Goal: Task Accomplishment & Management: Manage account settings

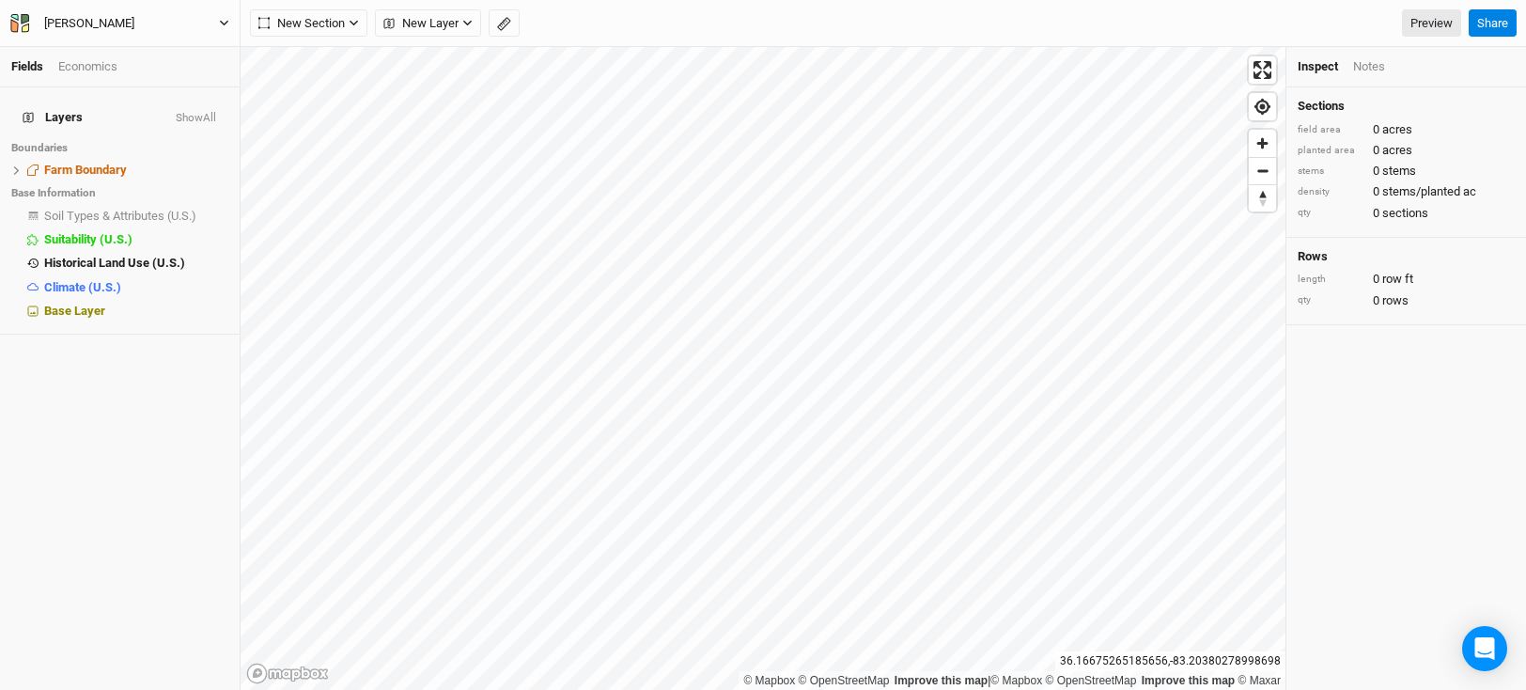
click at [228, 22] on icon "button" at bounding box center [224, 23] width 10 height 10
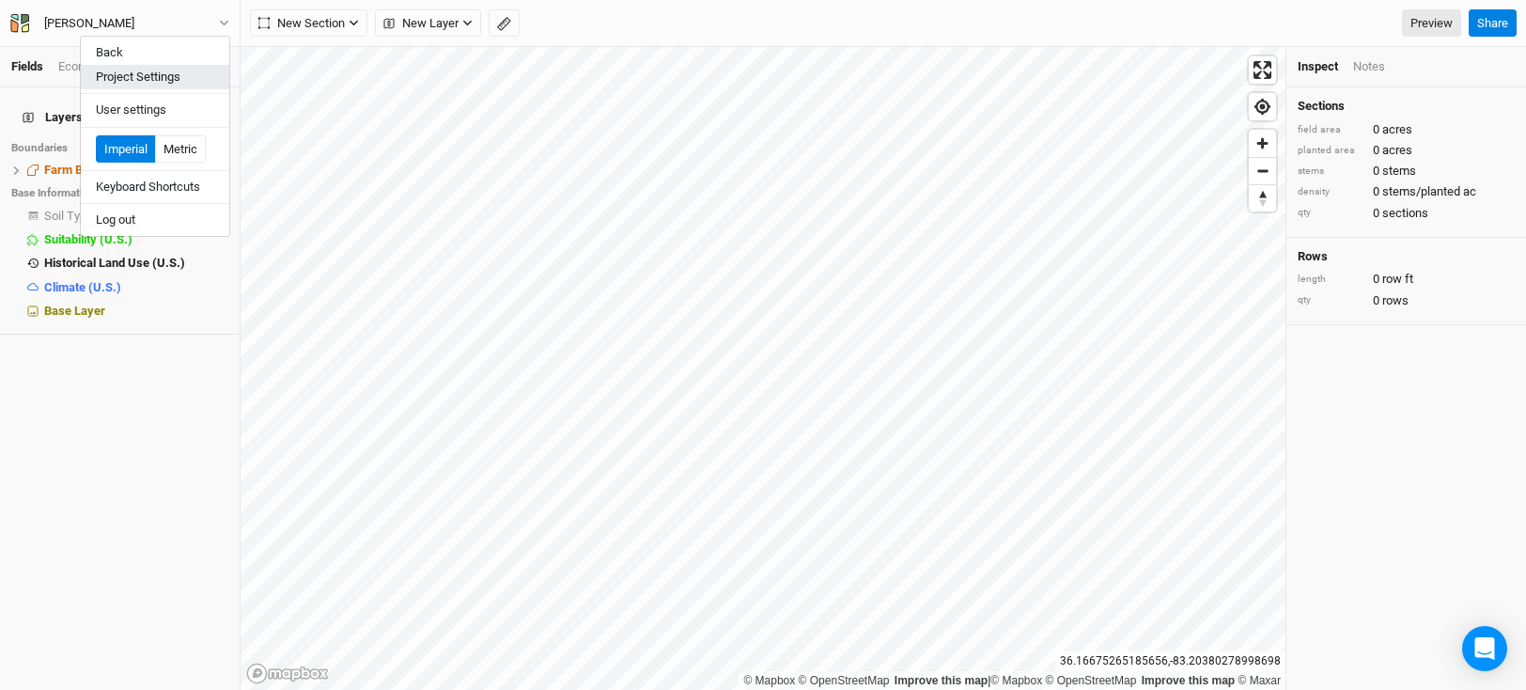
click at [164, 78] on button "Project Settings" at bounding box center [155, 77] width 149 height 24
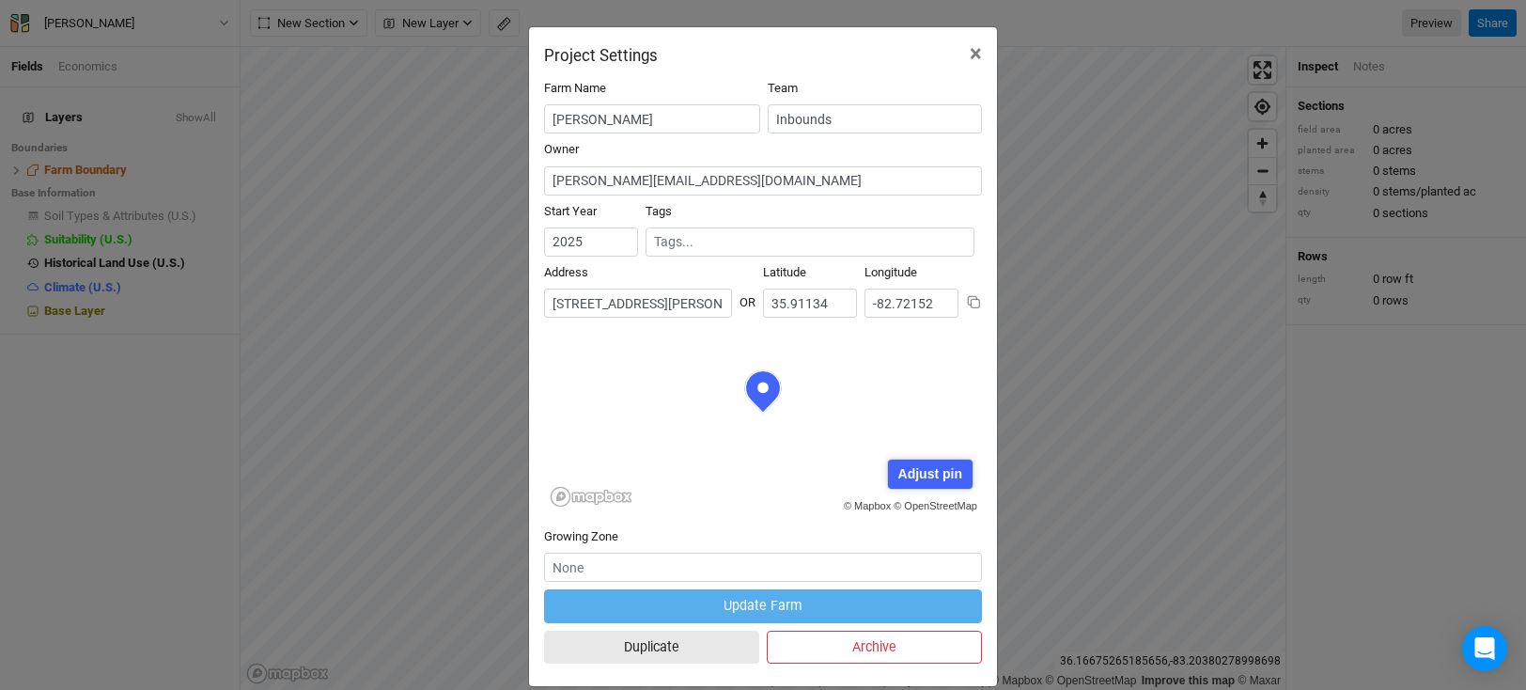
scroll to position [94, 219]
click at [695, 303] on input "260 Ramsey Chandler Road, Marshall, North Carolina 28753, United States" at bounding box center [638, 303] width 188 height 29
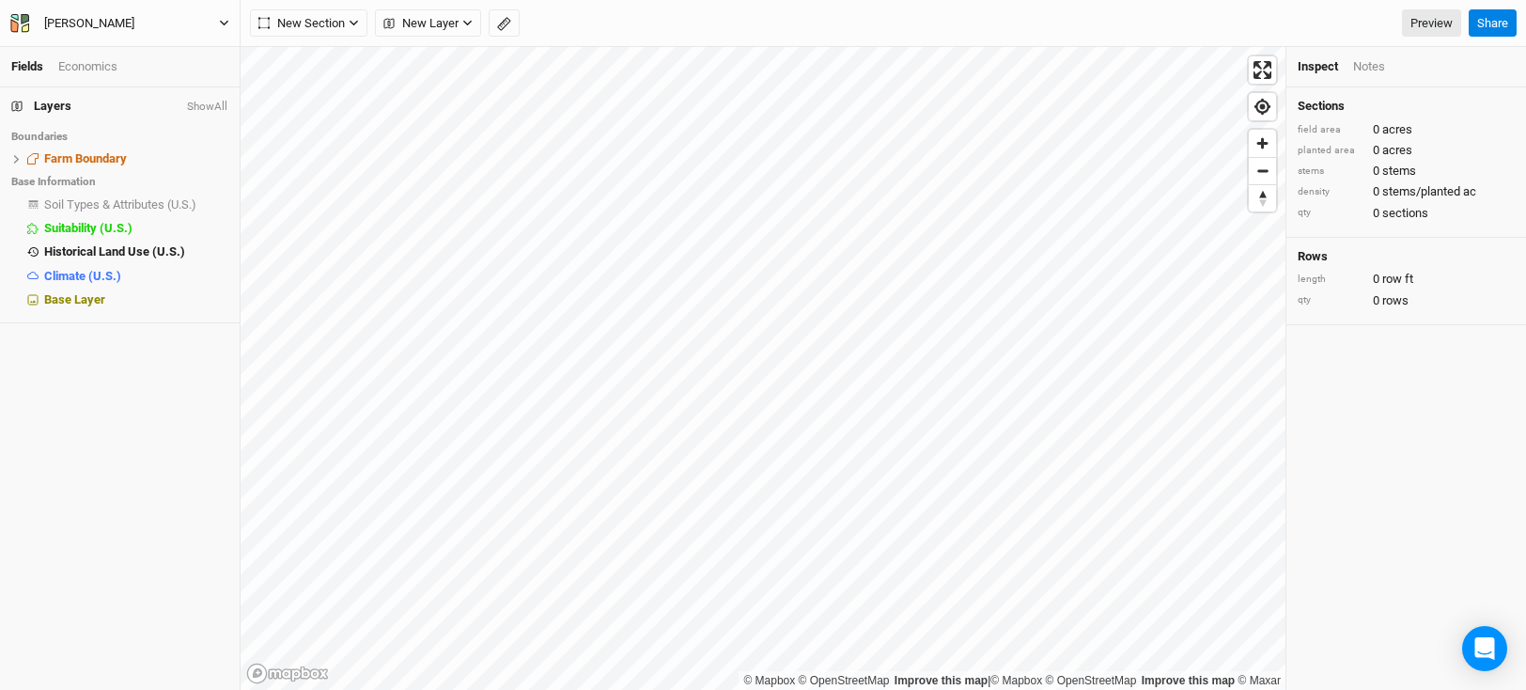
click at [224, 23] on icon "button" at bounding box center [224, 23] width 10 height 10
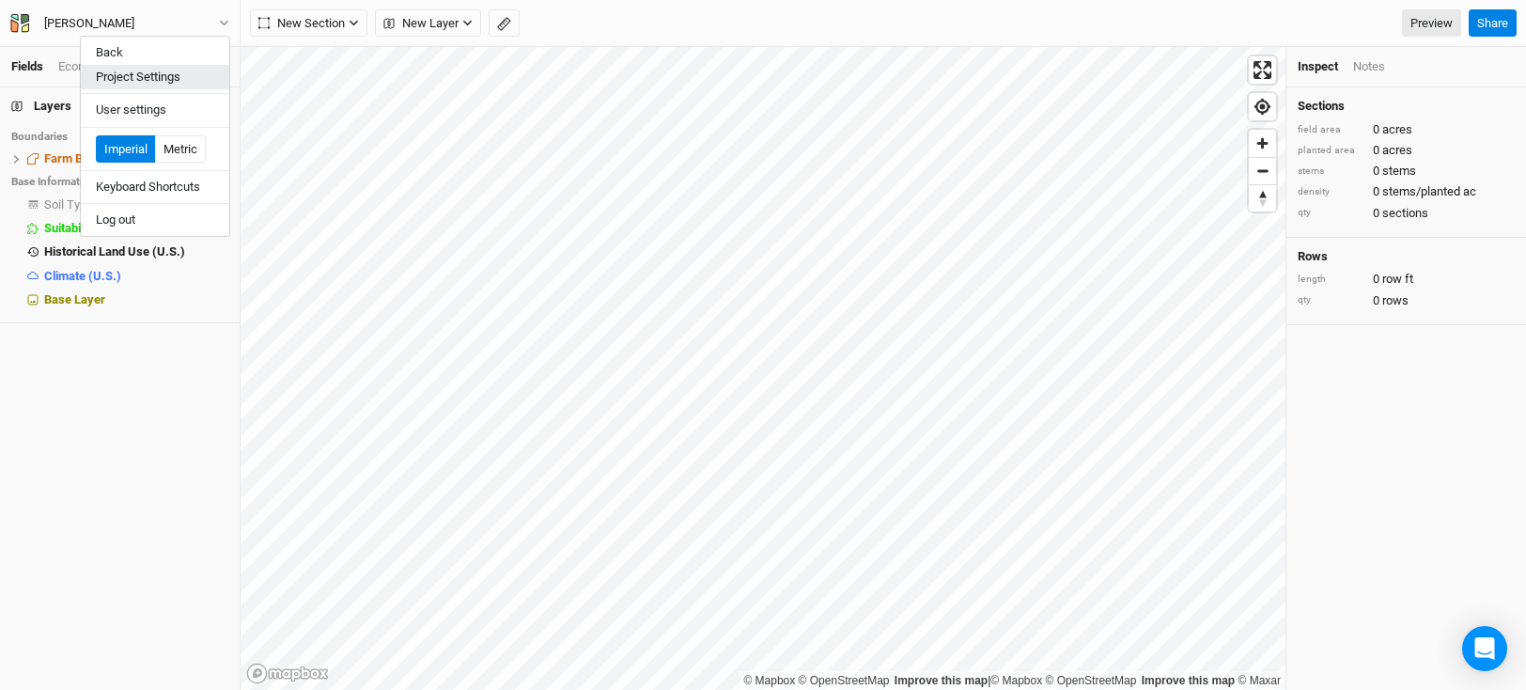
click at [179, 79] on button "Project Settings" at bounding box center [155, 77] width 149 height 24
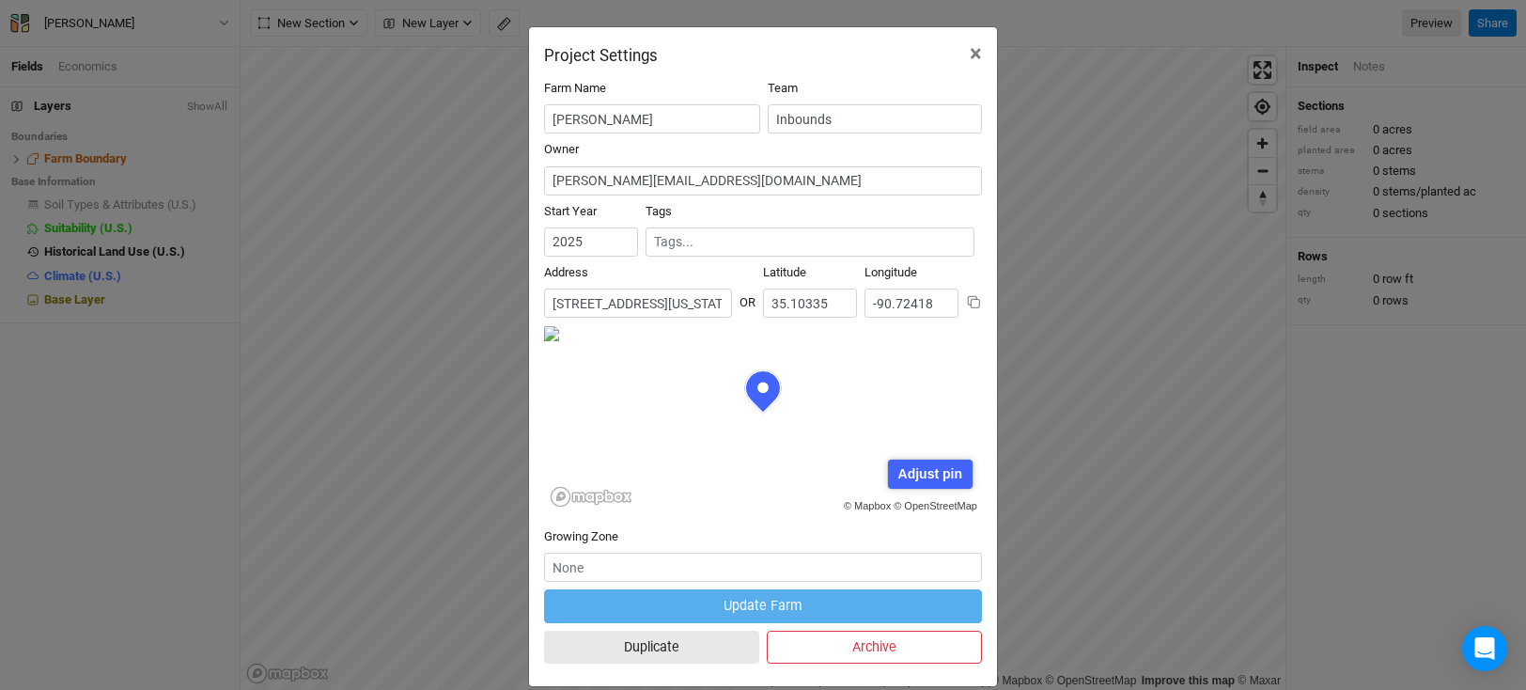
scroll to position [94, 219]
click at [669, 300] on input "[STREET_ADDRESS][US_STATE][US_STATE]" at bounding box center [638, 303] width 188 height 29
drag, startPoint x: 633, startPoint y: 306, endPoint x: 602, endPoint y: 309, distance: 31.1
click at [602, 309] on input "[STREET_ADDRESS][US_STATE][US_STATE]" at bounding box center [638, 303] width 188 height 29
